Goal: Transaction & Acquisition: Book appointment/travel/reservation

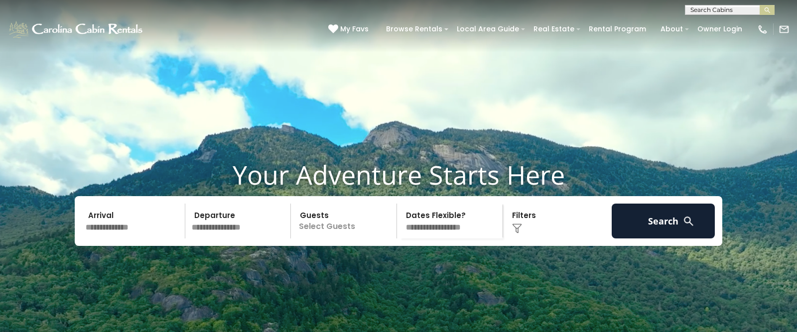
click at [107, 239] on input "text" at bounding box center [133, 221] width 103 height 35
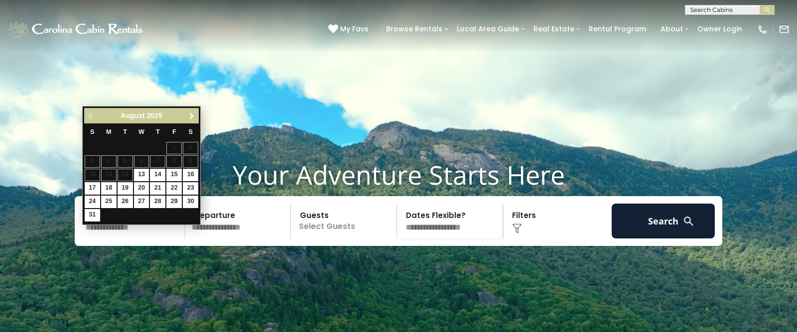
click at [192, 115] on span "Next" at bounding box center [192, 116] width 8 height 8
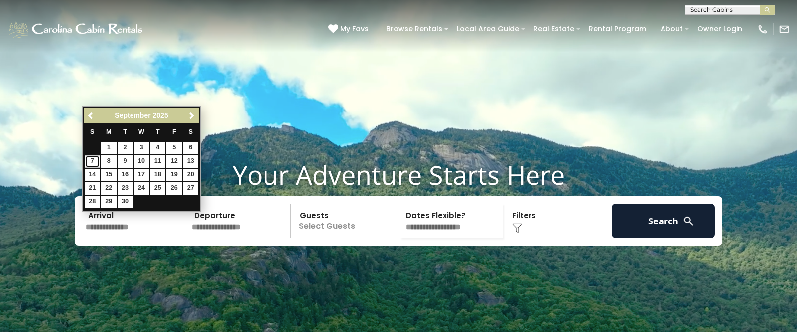
click at [94, 160] on link "7" at bounding box center [92, 162] width 15 height 12
type input "******"
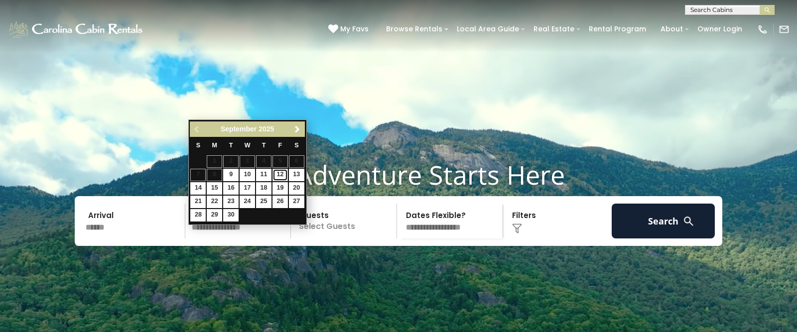
click at [280, 175] on link "12" at bounding box center [280, 175] width 15 height 12
type input "*******"
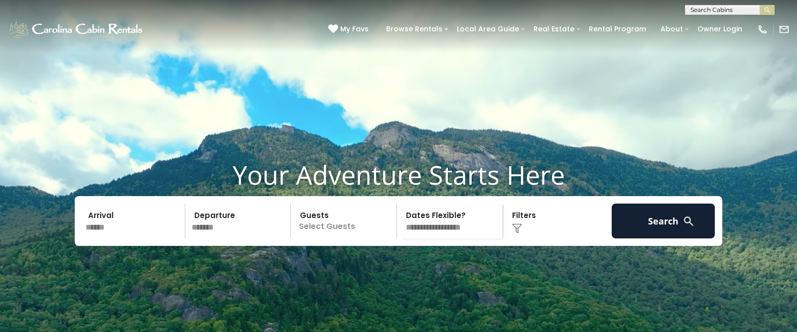
click at [324, 239] on p "Select Guests" at bounding box center [345, 221] width 103 height 35
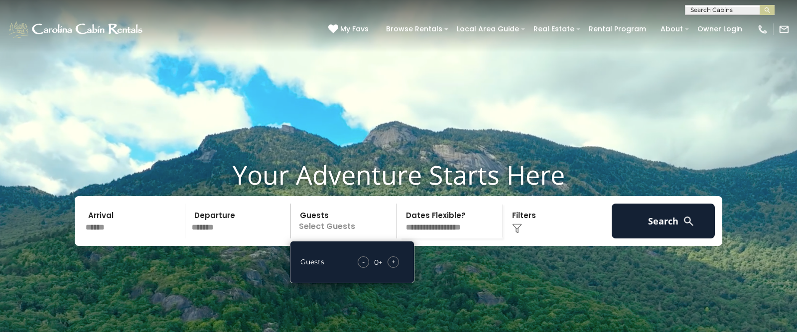
click at [392, 268] on div "+" at bounding box center [393, 262] width 11 height 11
click at [395, 267] on span "+" at bounding box center [394, 262] width 4 height 10
click at [519, 234] on img at bounding box center [517, 229] width 10 height 10
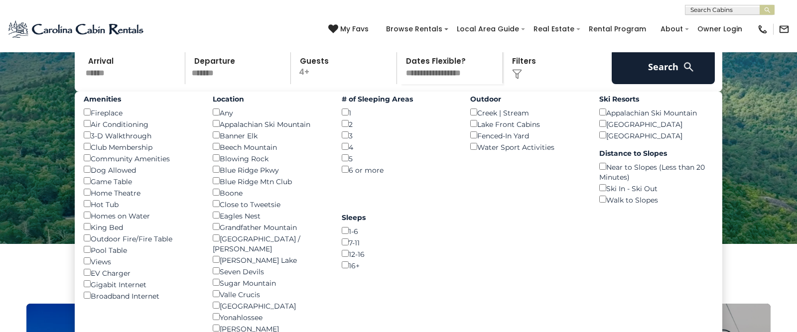
scroll to position [148, 0]
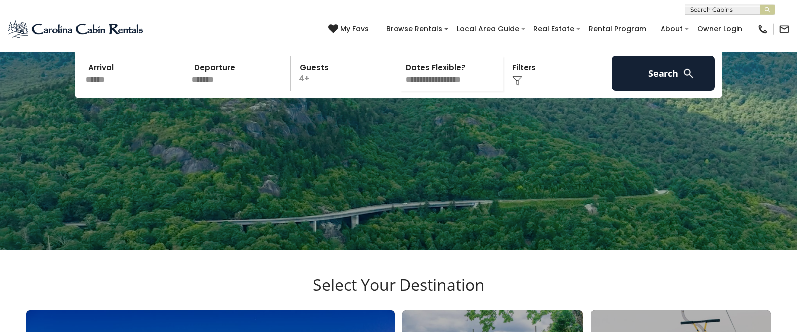
click at [517, 86] on img at bounding box center [517, 81] width 10 height 10
click at [516, 86] on img at bounding box center [517, 81] width 10 height 10
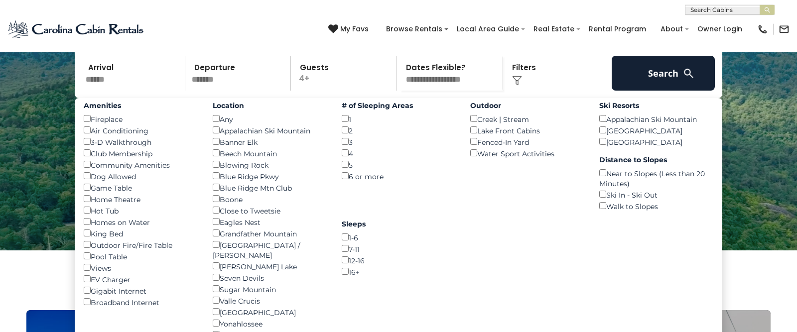
click at [232, 205] on div "Boone ()" at bounding box center [270, 198] width 114 height 11
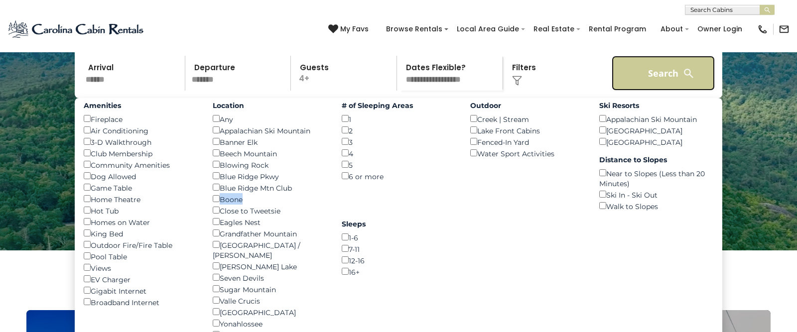
click at [666, 91] on button "Search" at bounding box center [663, 73] width 103 height 35
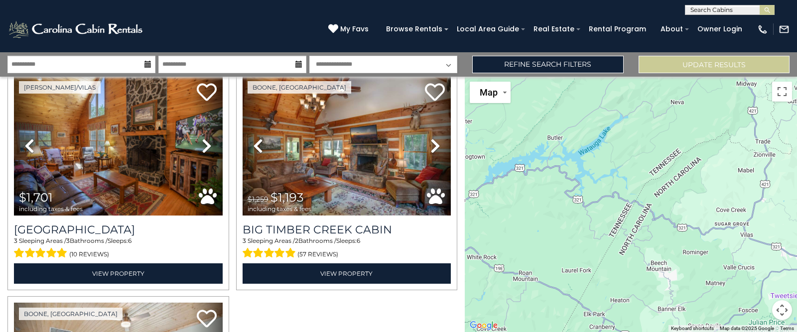
scroll to position [39, 0]
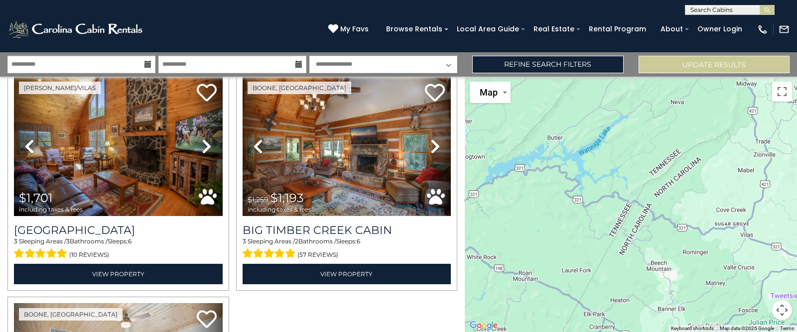
drag, startPoint x: 459, startPoint y: 144, endPoint x: 467, endPoint y: 179, distance: 36.4
click at [465, 179] on div "**********" at bounding box center [232, 205] width 465 height 256
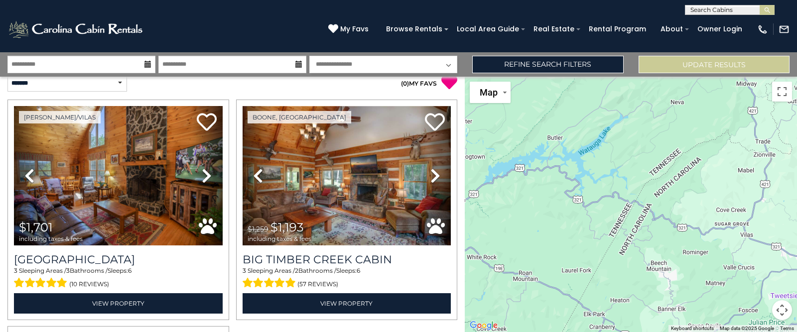
scroll to position [0, 0]
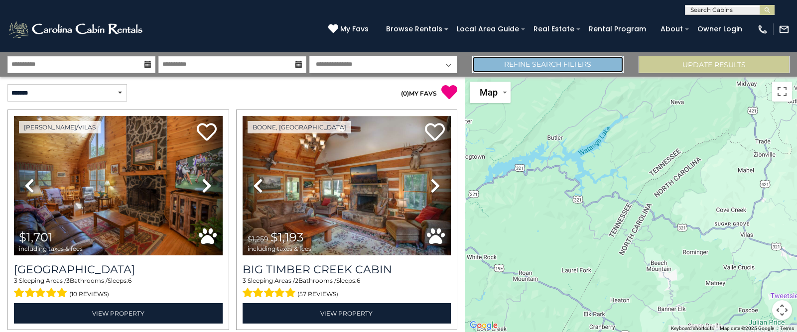
click at [517, 62] on link "Refine Search Filters" at bounding box center [548, 64] width 151 height 17
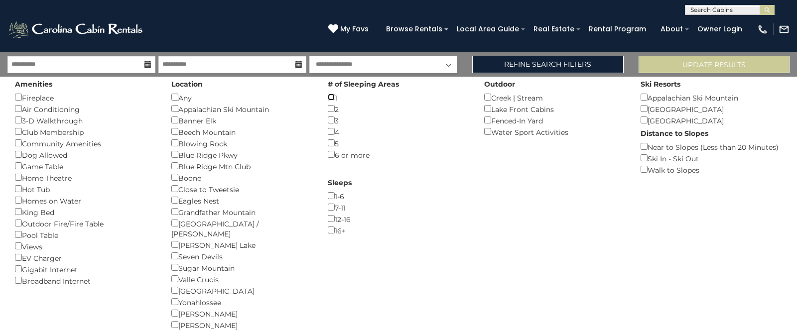
click at [330, 101] on div "1 ()" at bounding box center [399, 97] width 142 height 11
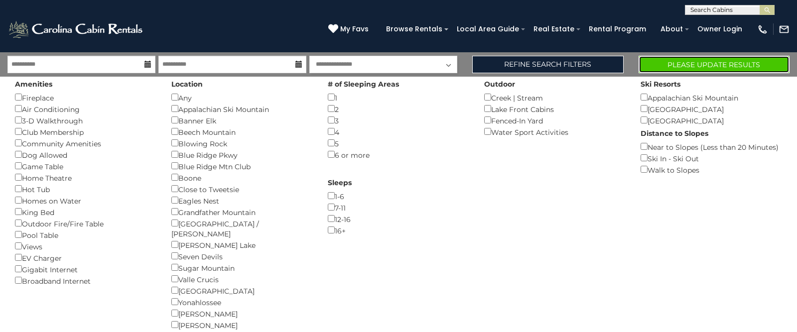
click at [707, 62] on button "Please Update Results" at bounding box center [714, 64] width 151 height 17
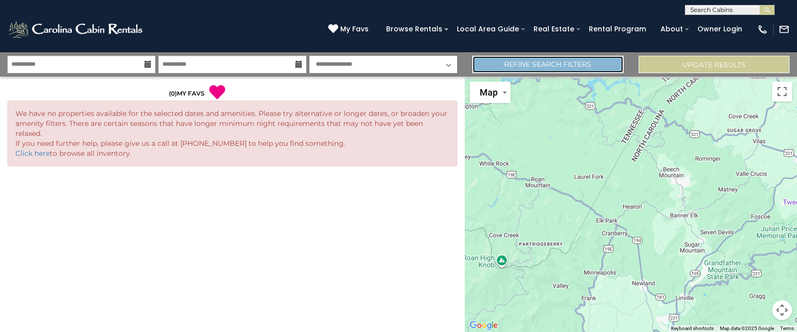
click at [591, 64] on link "Refine Search Filters" at bounding box center [548, 64] width 151 height 17
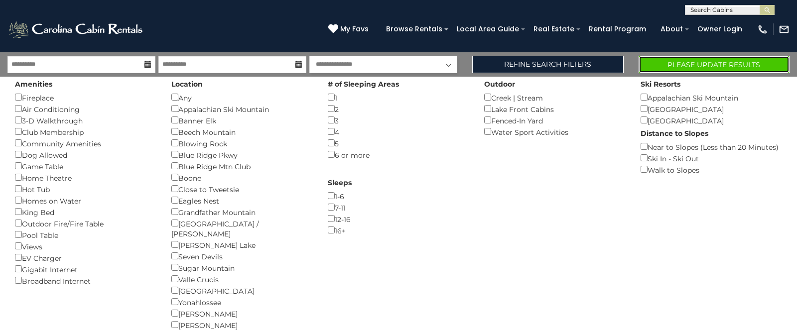
click at [728, 61] on button "Please Update Results" at bounding box center [714, 64] width 151 height 17
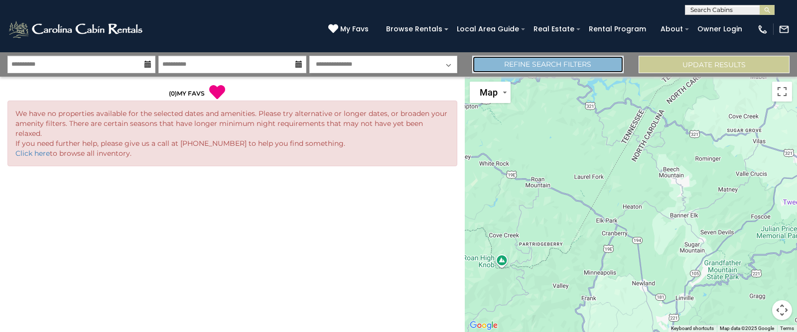
click at [574, 59] on link "Refine Search Filters" at bounding box center [548, 64] width 151 height 17
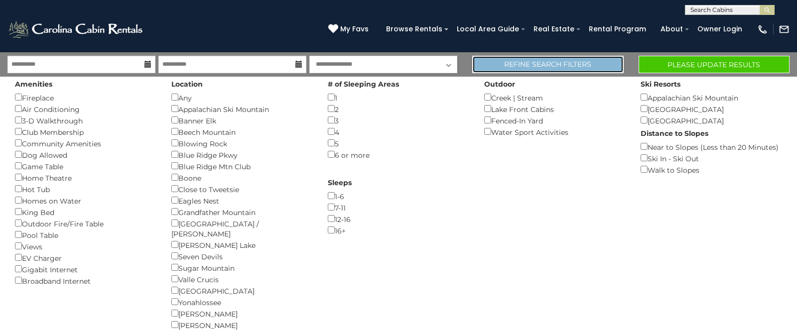
click at [580, 58] on link "Refine Search Filters" at bounding box center [548, 64] width 151 height 17
